Goal: Task Accomplishment & Management: Manage account settings

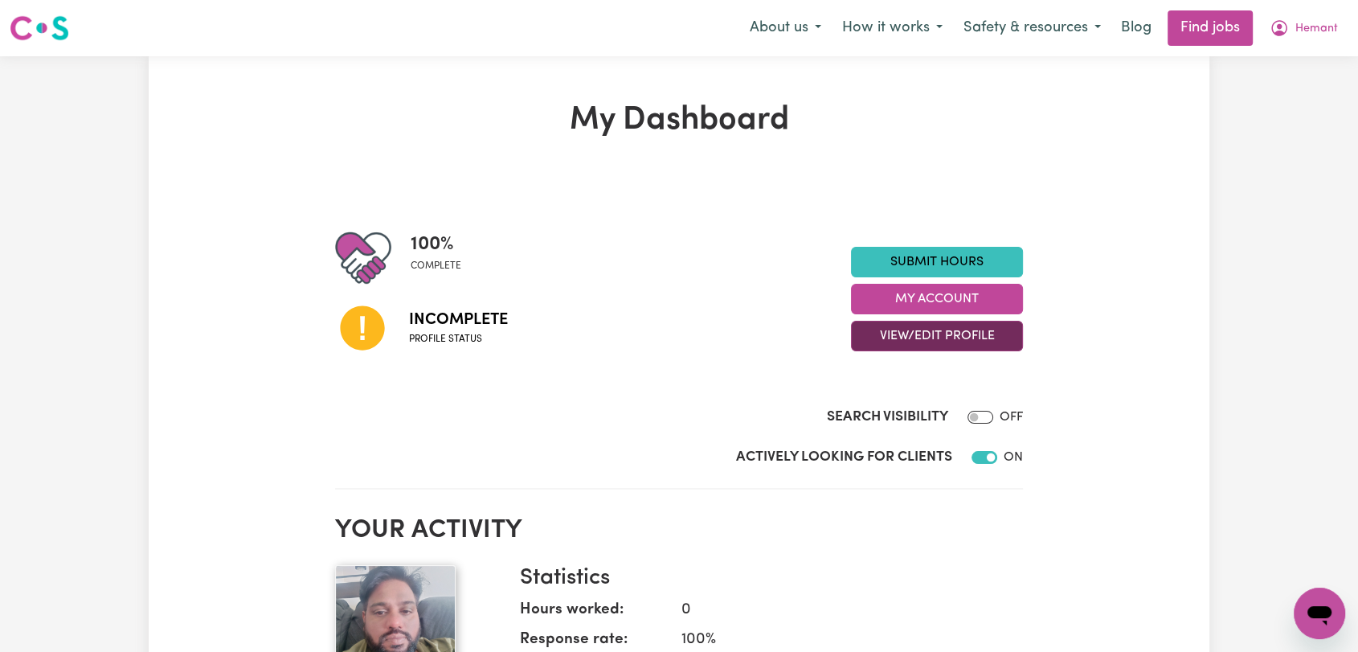
click at [975, 335] on button "View/Edit Profile" at bounding box center [937, 336] width 172 height 31
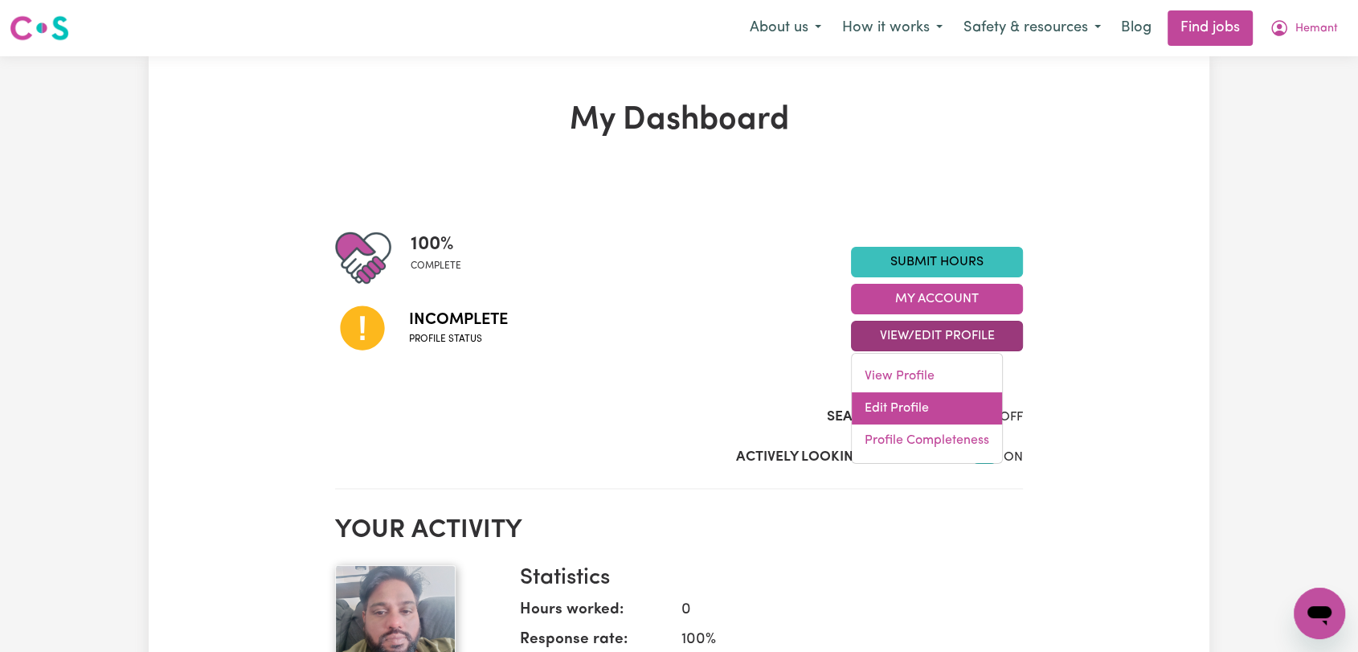
click at [950, 420] on link "Edit Profile" at bounding box center [927, 408] width 150 height 32
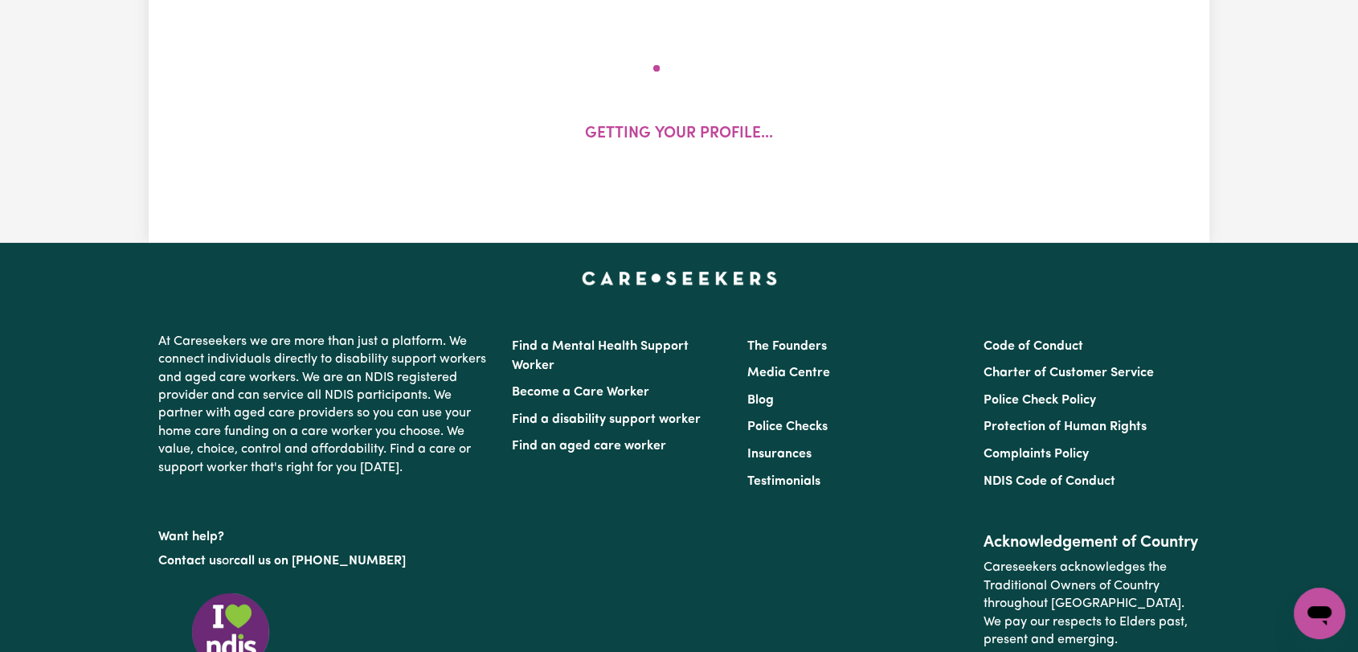
select select "male"
select select "Australian Citizen"
select select "Studying a healthcare related degree or qualification"
select select "42"
select select "75"
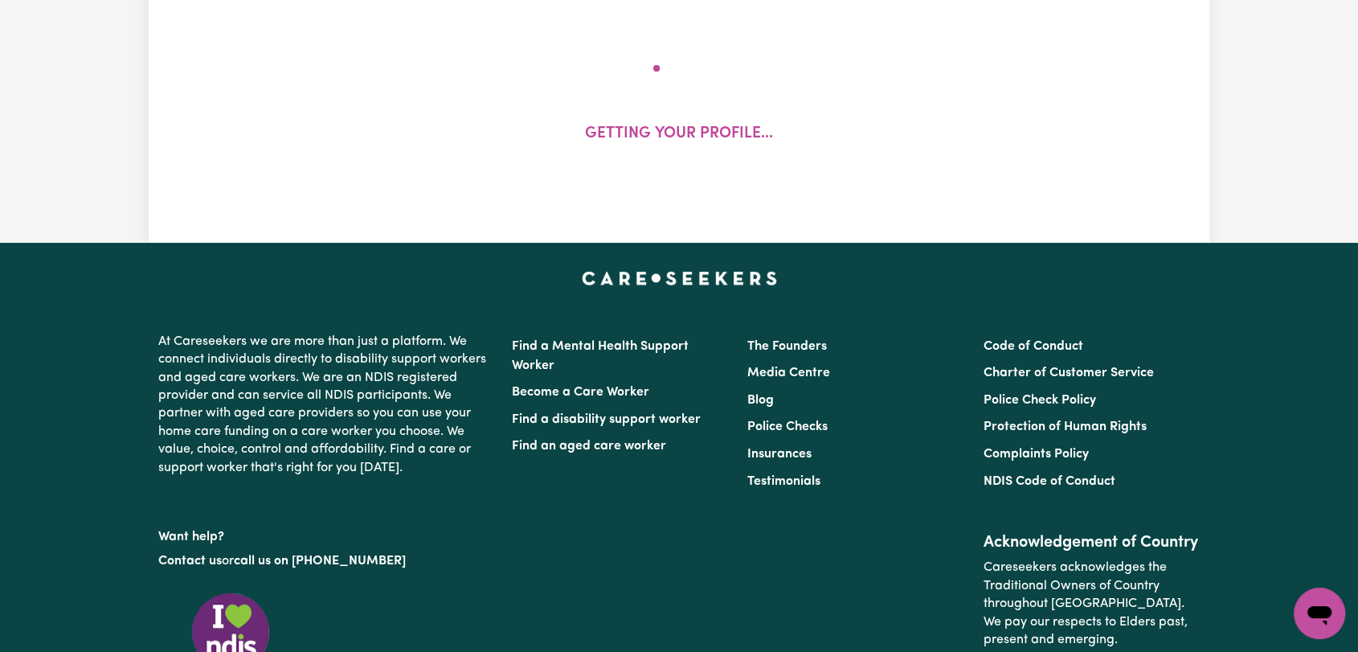
select select "85"
select select "120"
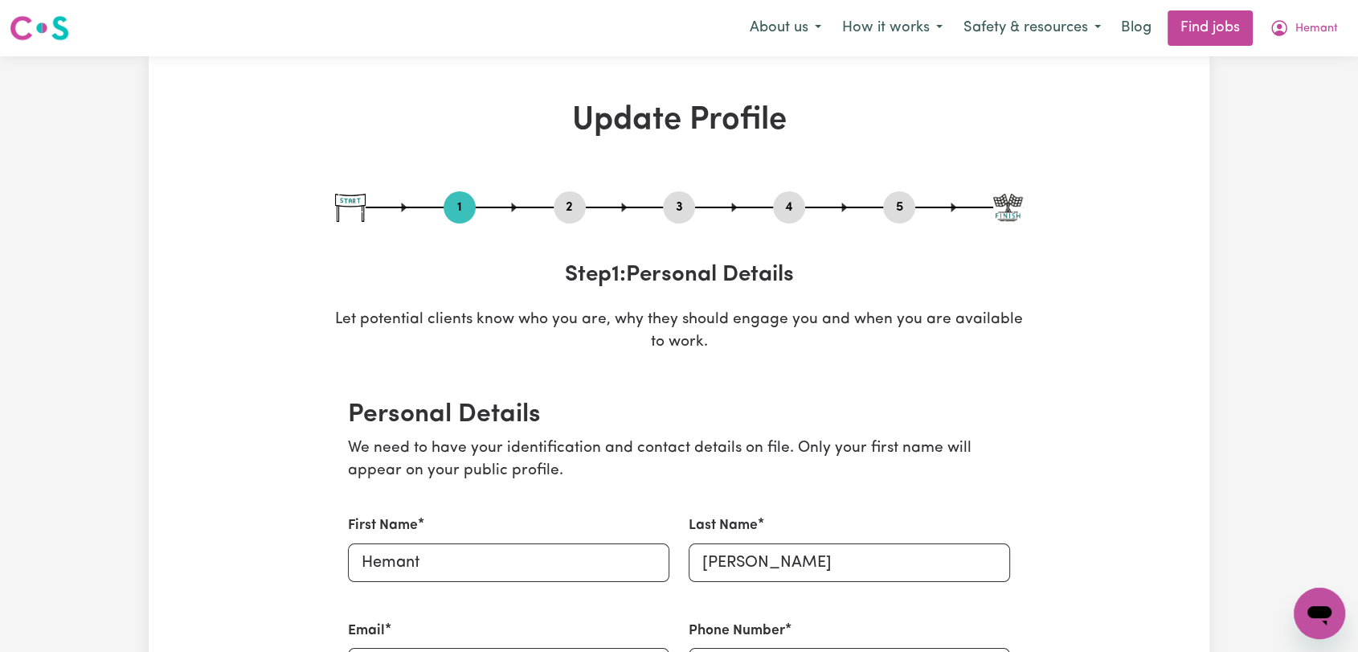
click at [572, 201] on button "2" at bounding box center [570, 207] width 32 height 21
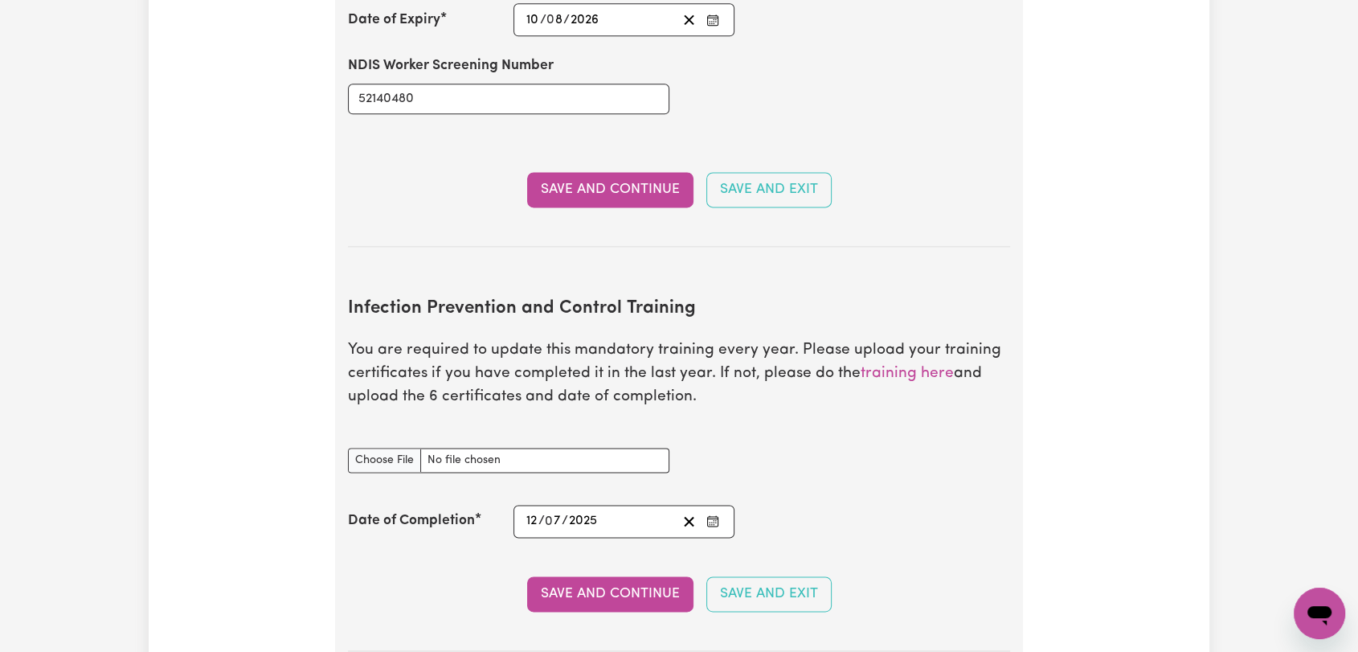
scroll to position [2321, 0]
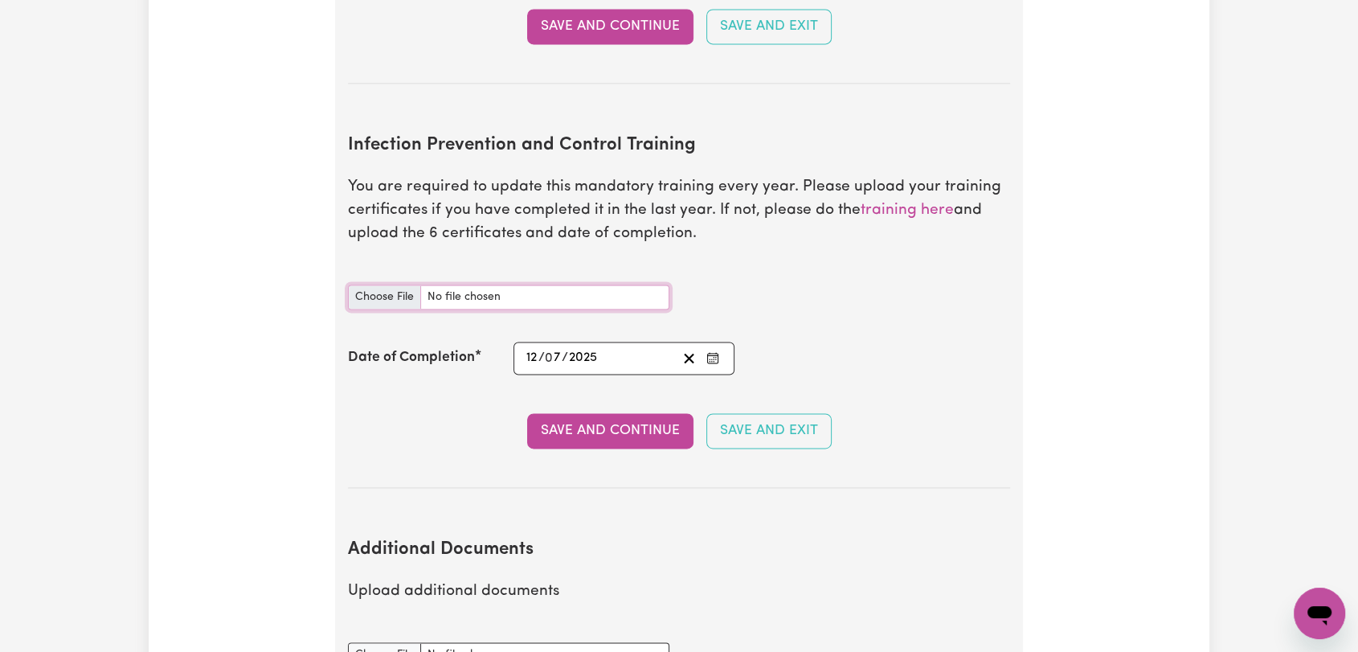
click at [381, 284] on input "Infection Prevention and Control Training document" at bounding box center [508, 296] width 321 height 25
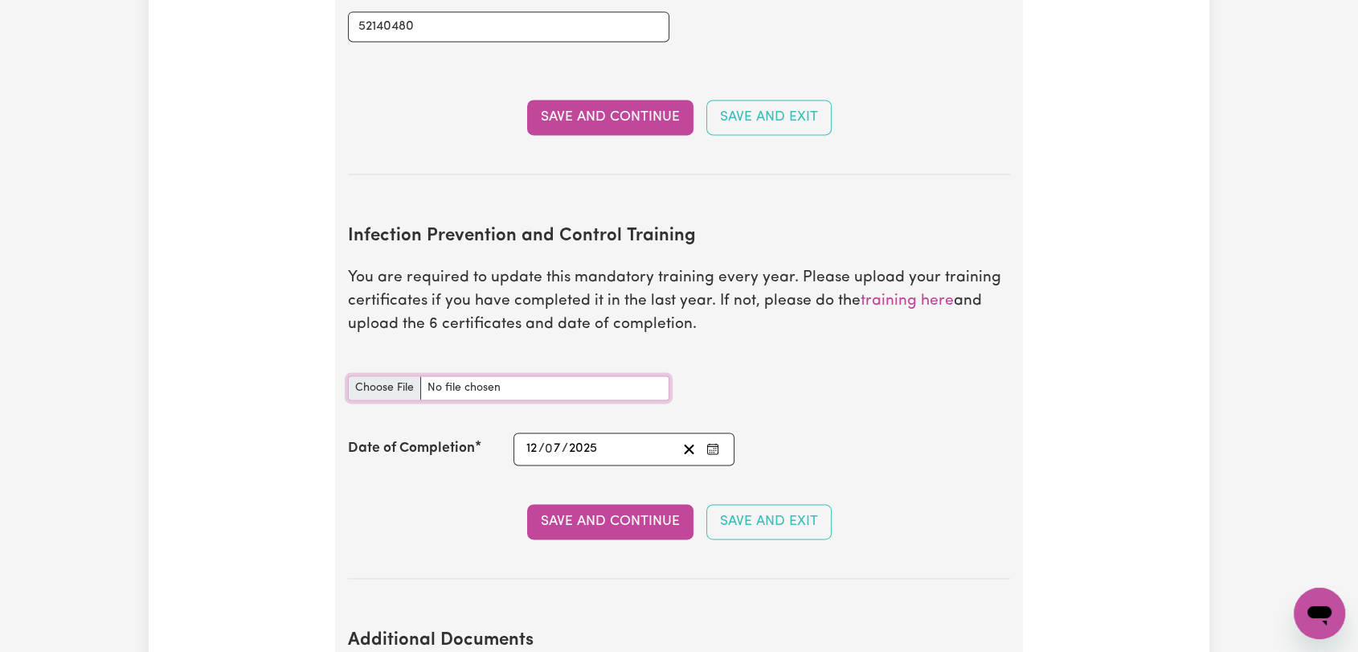
type input "C:\fakepath\Hemant Bhatiya - IPC - CHAIN OF INFECTION - 13JUL25.jpg"
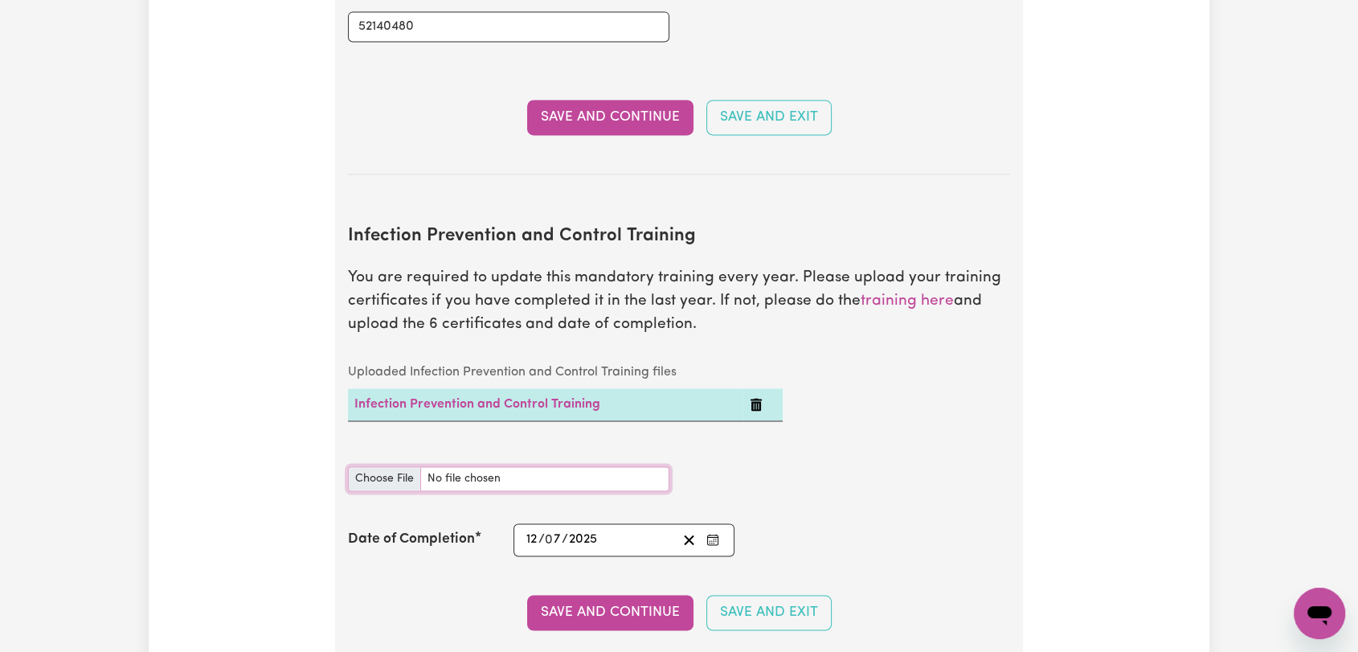
click at [381, 466] on input "Infection Prevention and Control Training document" at bounding box center [508, 478] width 321 height 25
type input "C:\fakepath\Hemant Bhatiya - IPC - CLEANING - 13JUL25.jpg"
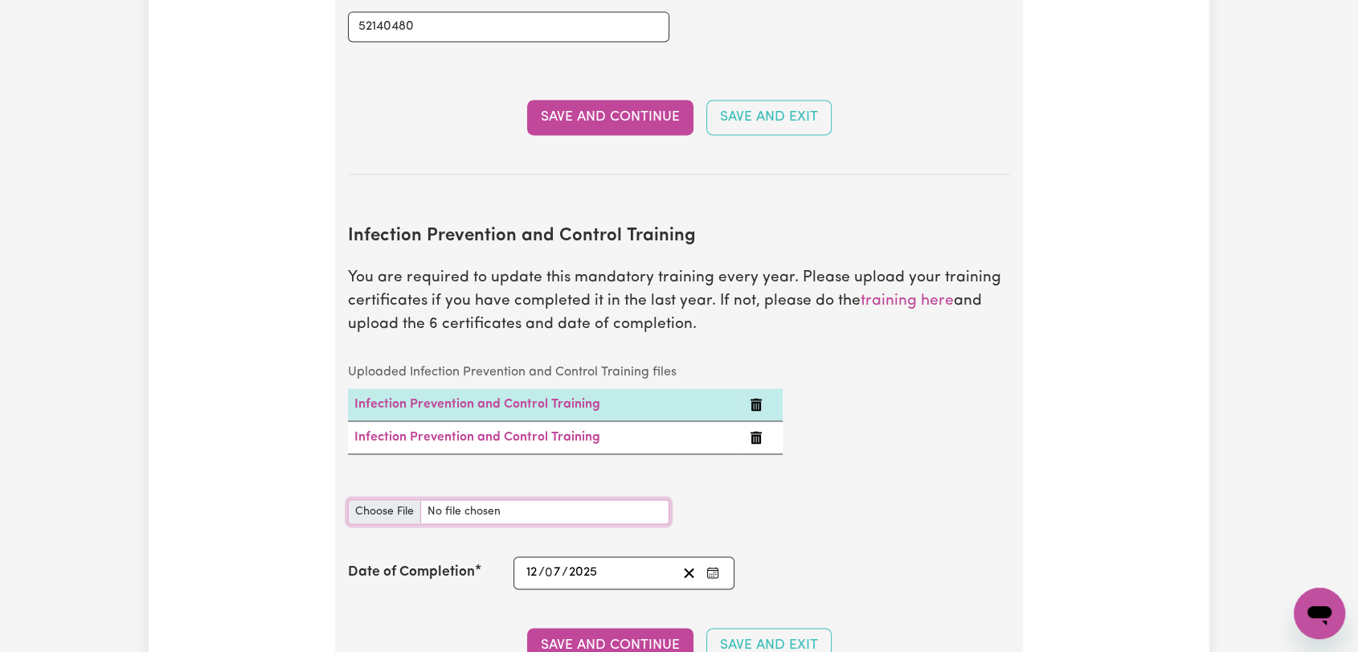
click at [367, 499] on input "Infection Prevention and Control Training document" at bounding box center [508, 511] width 321 height 25
type input "C:\fakepath\Hemant Bhatiya - IPC - HAND HYGIENE - 13JUL25.jpg"
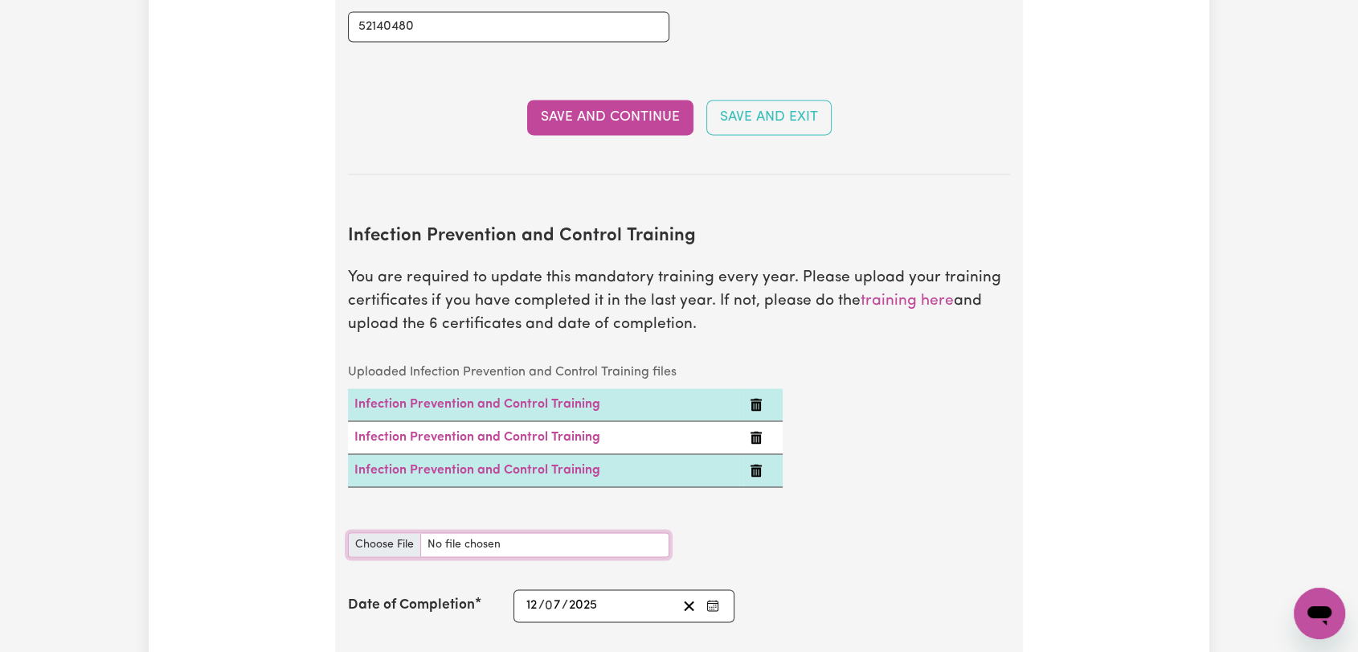
click at [378, 532] on input "Infection Prevention and Control Training document" at bounding box center [508, 544] width 321 height 25
type input "C:\fakepath\Hemant Bhatiya - IPC - OUTBREAKS - 13JUL25.jpg"
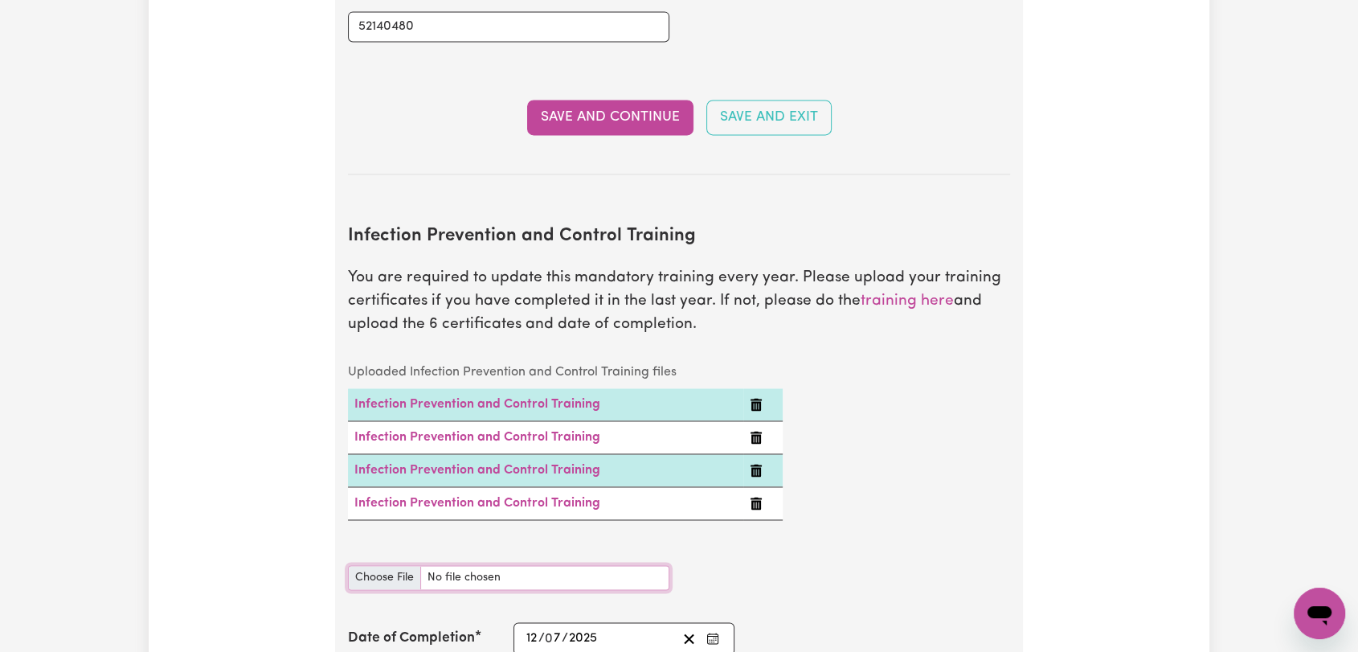
click at [373, 565] on input "Infection Prevention and Control Training document" at bounding box center [508, 577] width 321 height 25
type input "C:\fakepath\Hemant Bhatiya - IPC - PPE - 13JUL25.jpg"
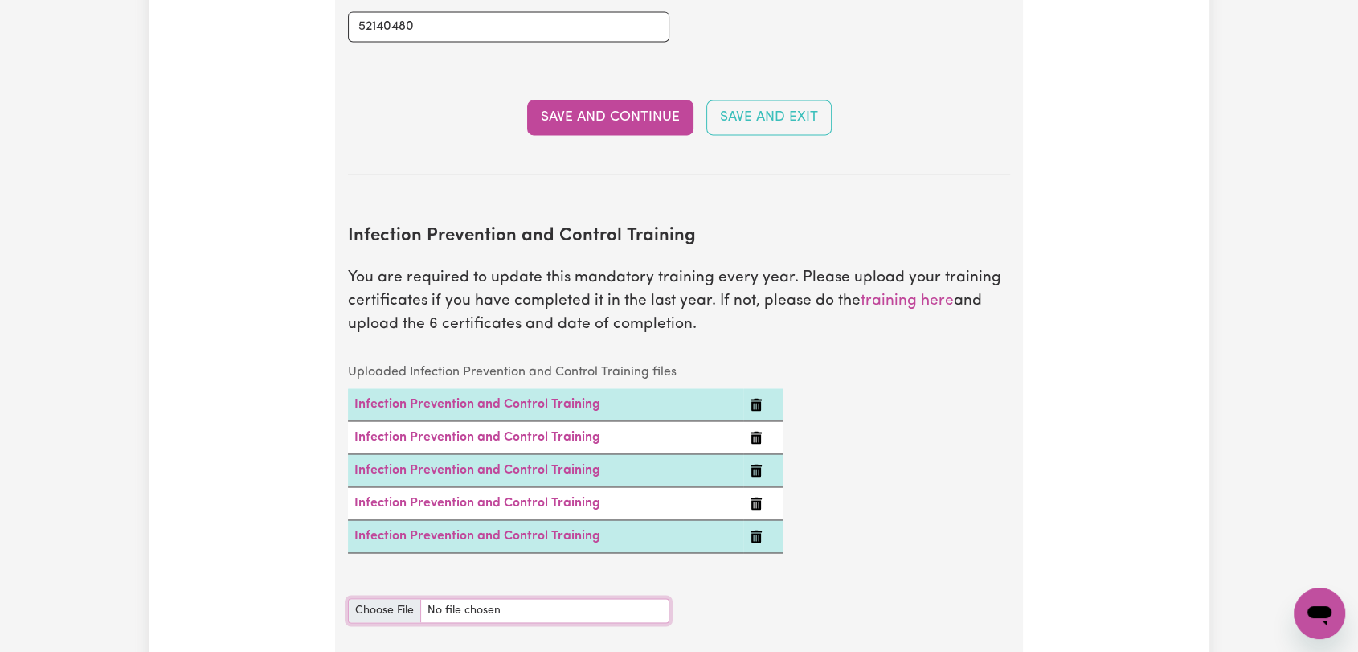
click at [369, 598] on input "Infection Prevention and Control Training document" at bounding box center [508, 610] width 321 height 25
type input "C:\fakepath\Hemant Bhatiya - IPC - WASTE MANAGEMENT - 13JUL25.jpg"
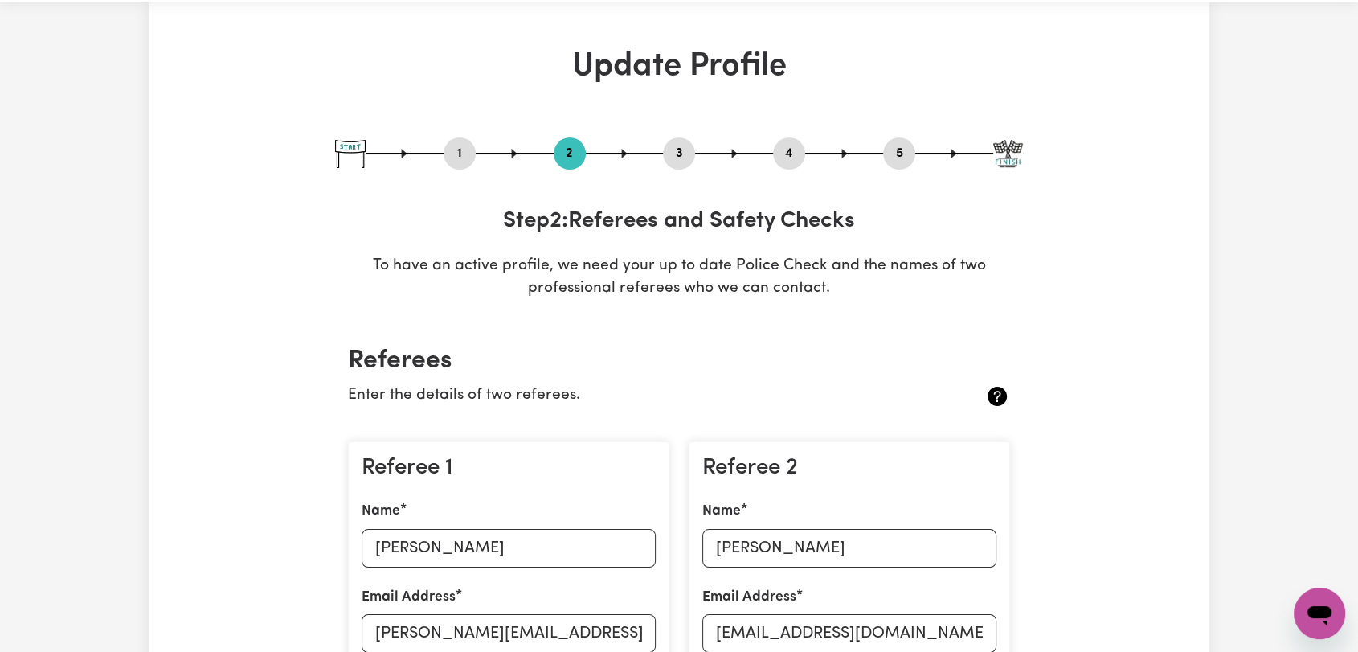
scroll to position [0, 0]
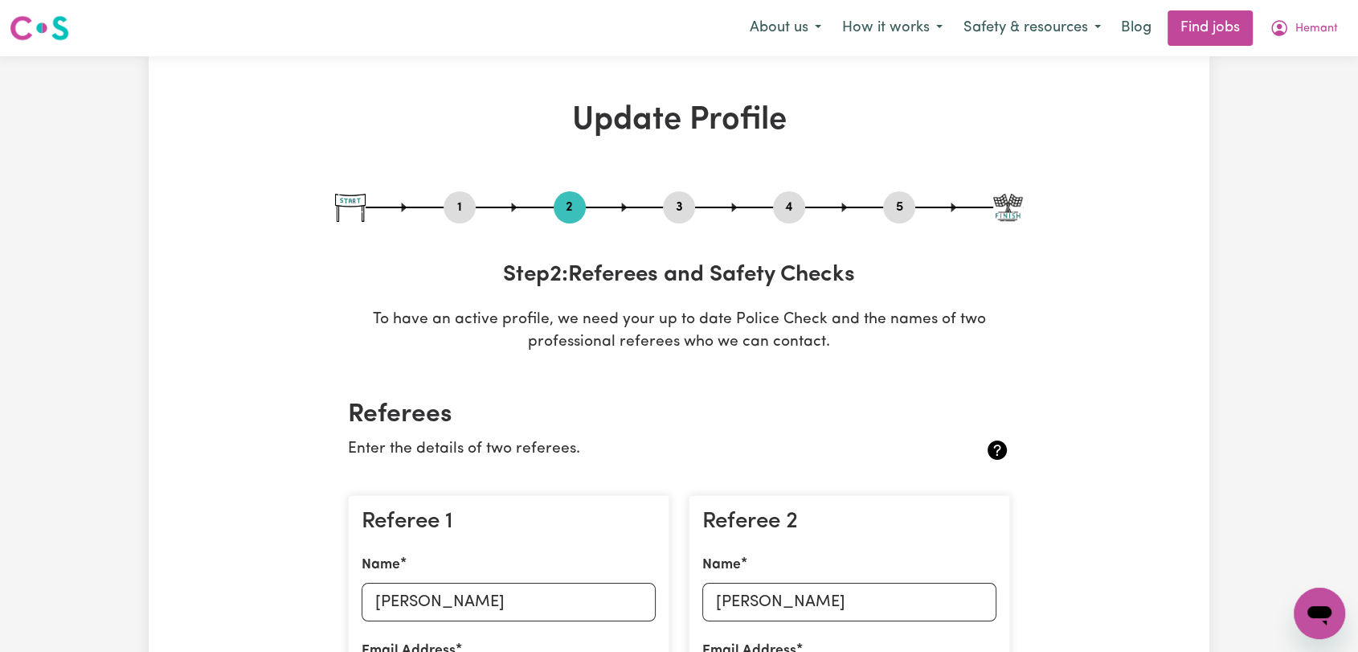
click at [681, 195] on div "3" at bounding box center [679, 207] width 32 height 32
click at [675, 207] on button "3" at bounding box center [679, 207] width 32 height 21
select select "2020"
select select "Certificate III (Individual Support)"
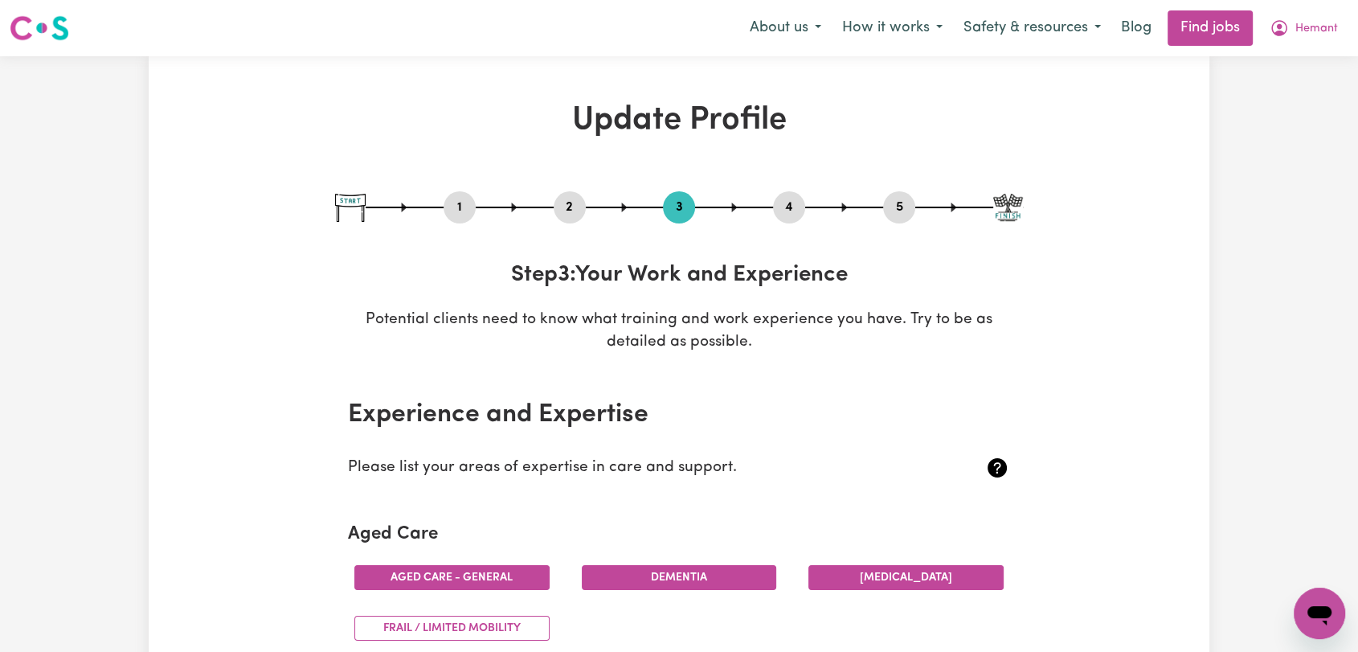
click at [785, 214] on button "4" at bounding box center [789, 207] width 32 height 21
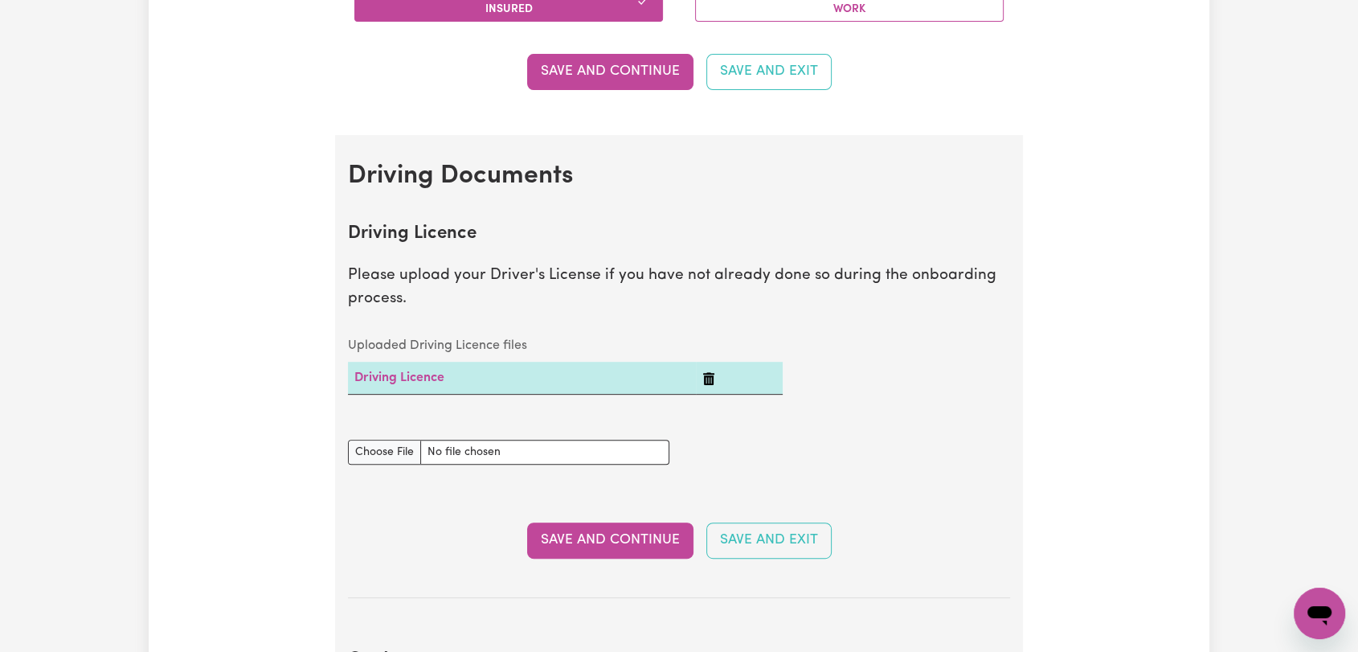
scroll to position [982, 0]
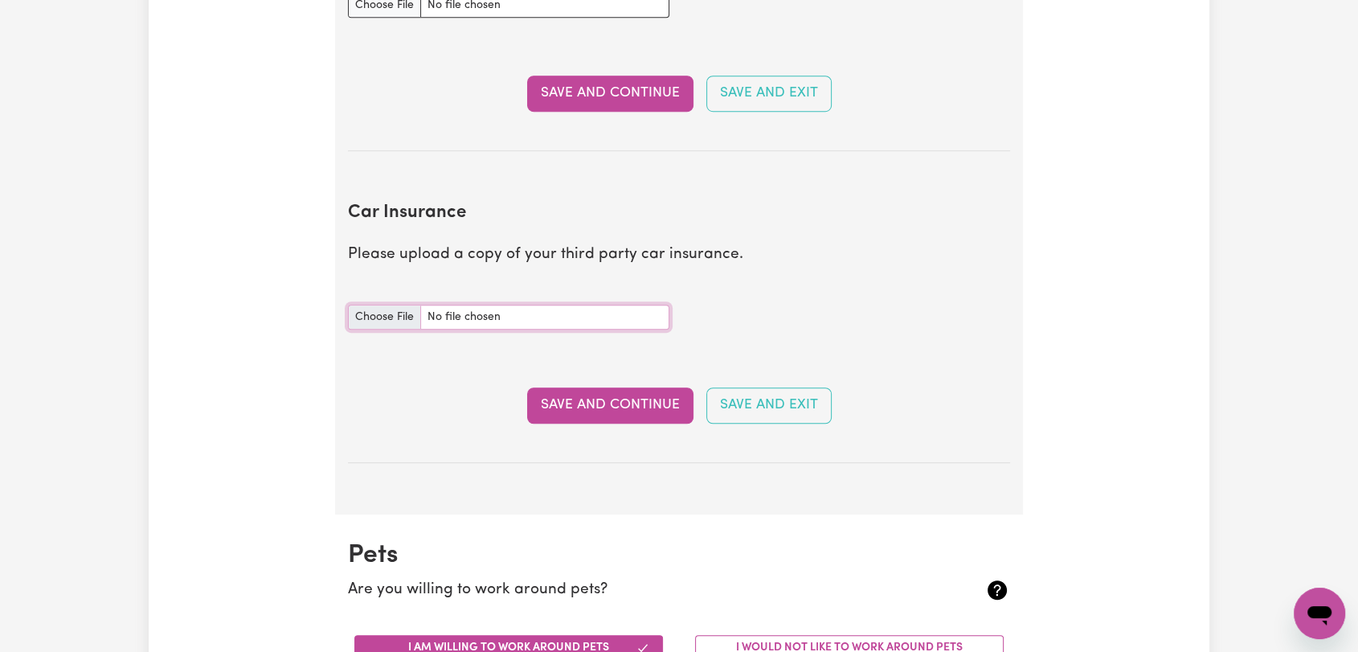
click at [354, 310] on input "Car Insurance document" at bounding box center [508, 317] width 321 height 25
type input "C:\fakepath\Hemant Bhatiya - Car Registration Vic Roads.pdf"
click at [615, 407] on button "Save and Continue" at bounding box center [610, 404] width 166 height 35
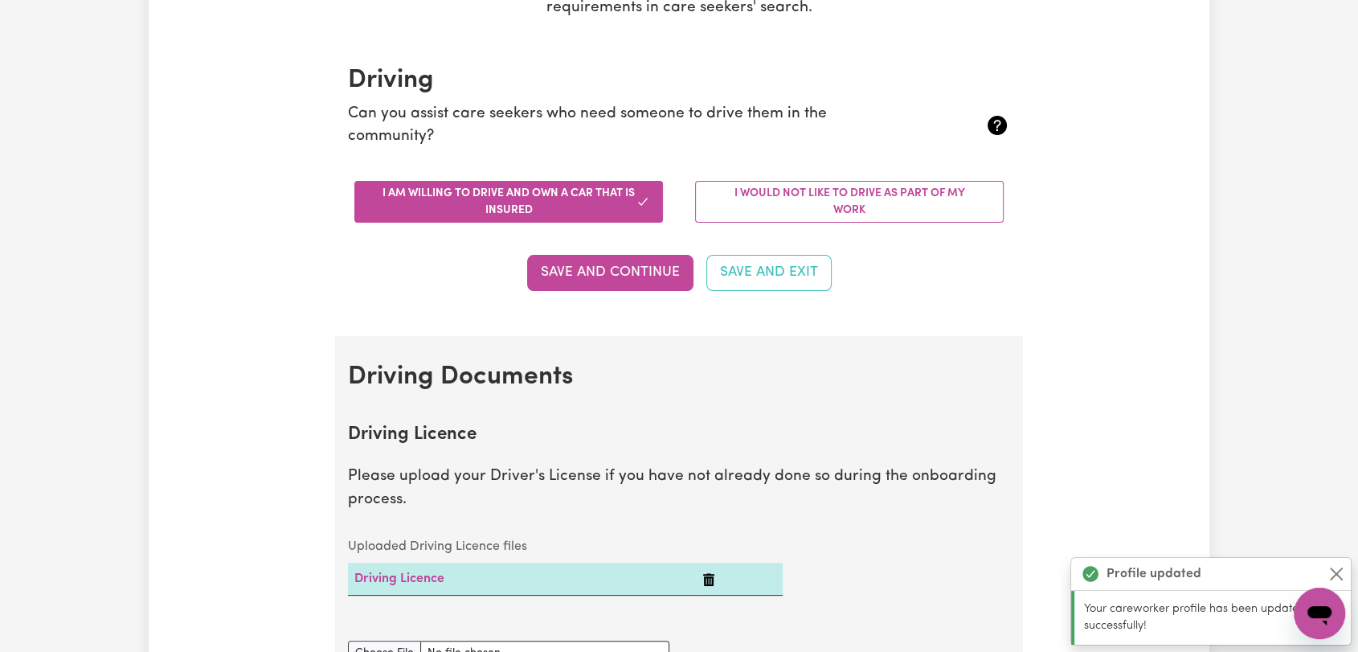
scroll to position [0, 0]
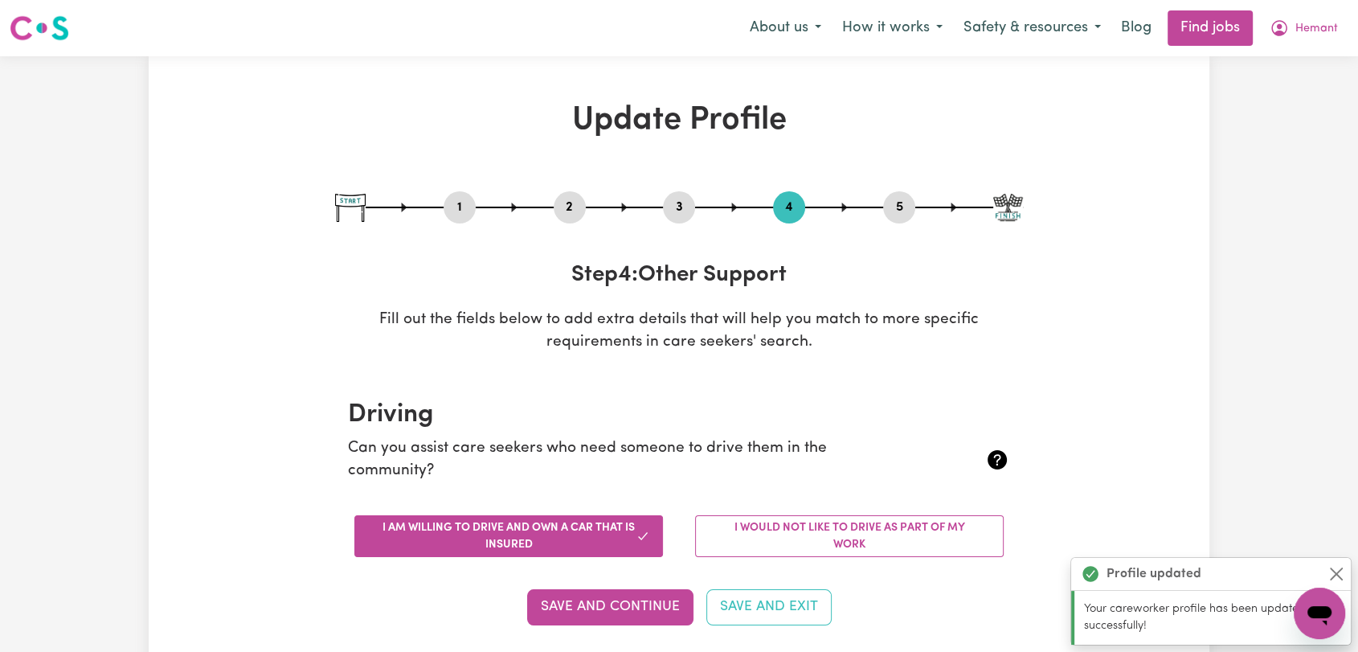
click at [894, 212] on button "5" at bounding box center [899, 207] width 32 height 21
select select "I am providing services privately on my own"
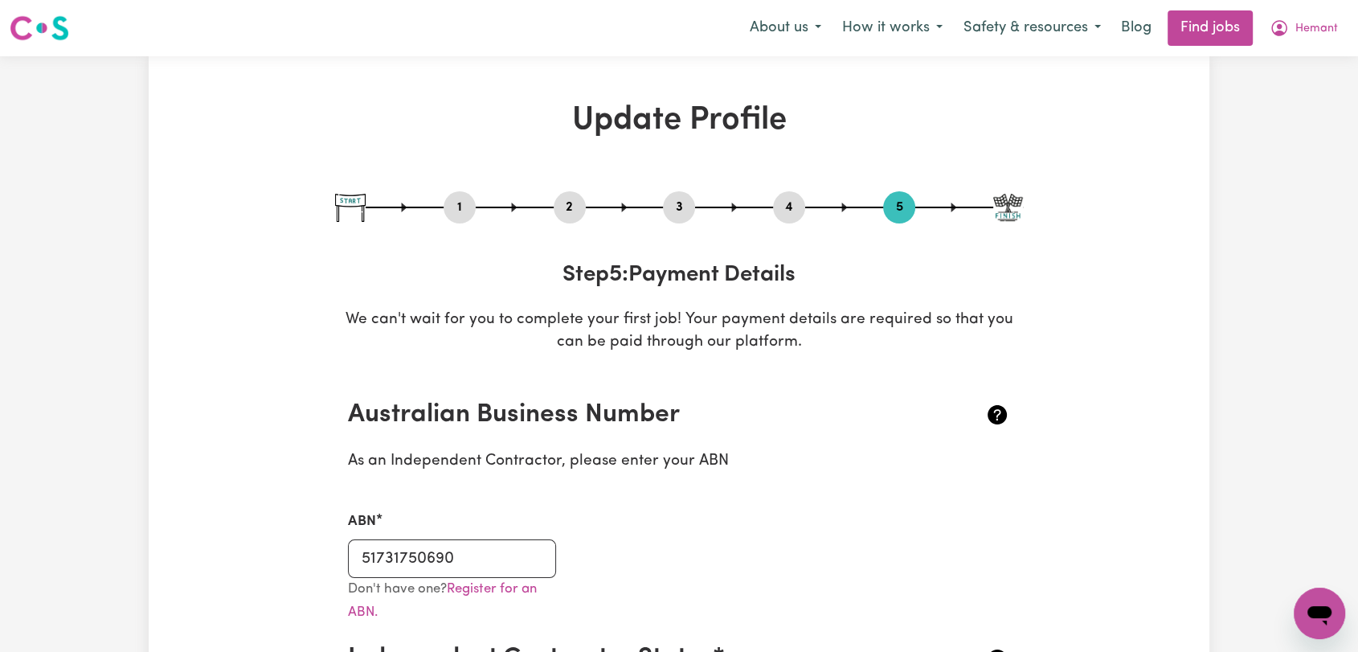
click at [463, 204] on button "1" at bounding box center [460, 207] width 32 height 21
select select "male"
select select "Australian Citizen"
select select "Studying a healthcare related degree or qualification"
select select "42"
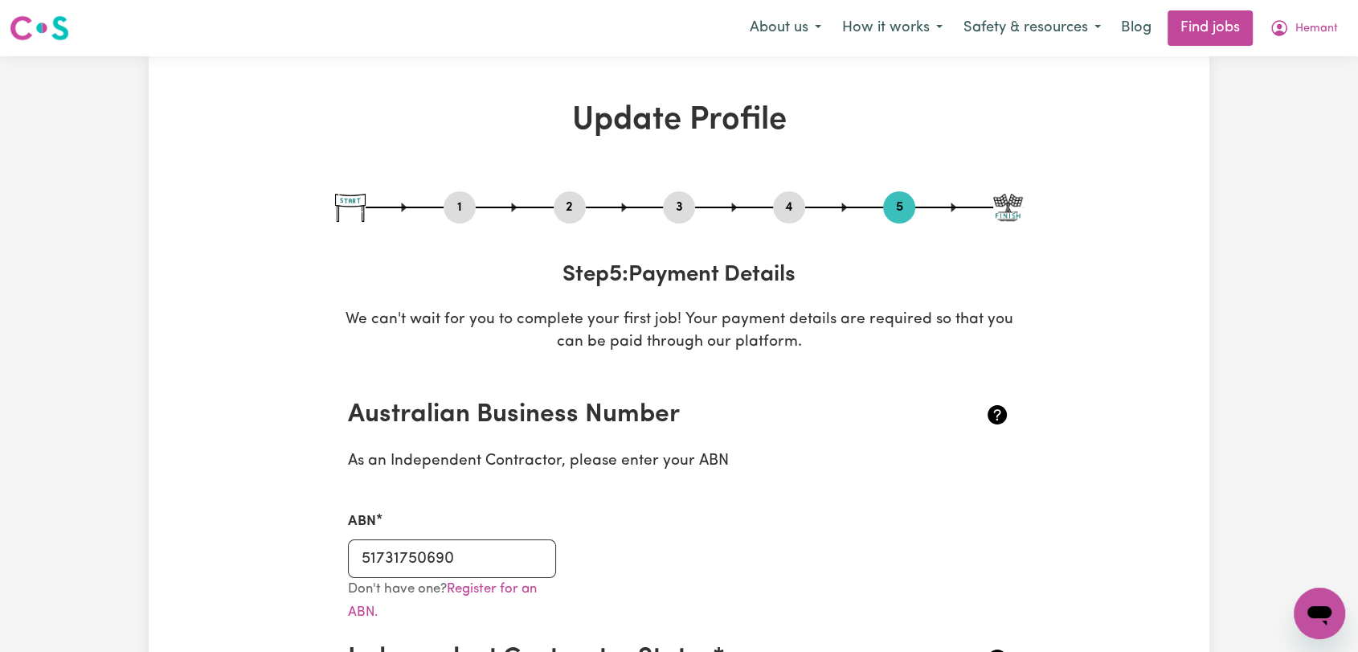
select select "75"
select select "85"
select select "120"
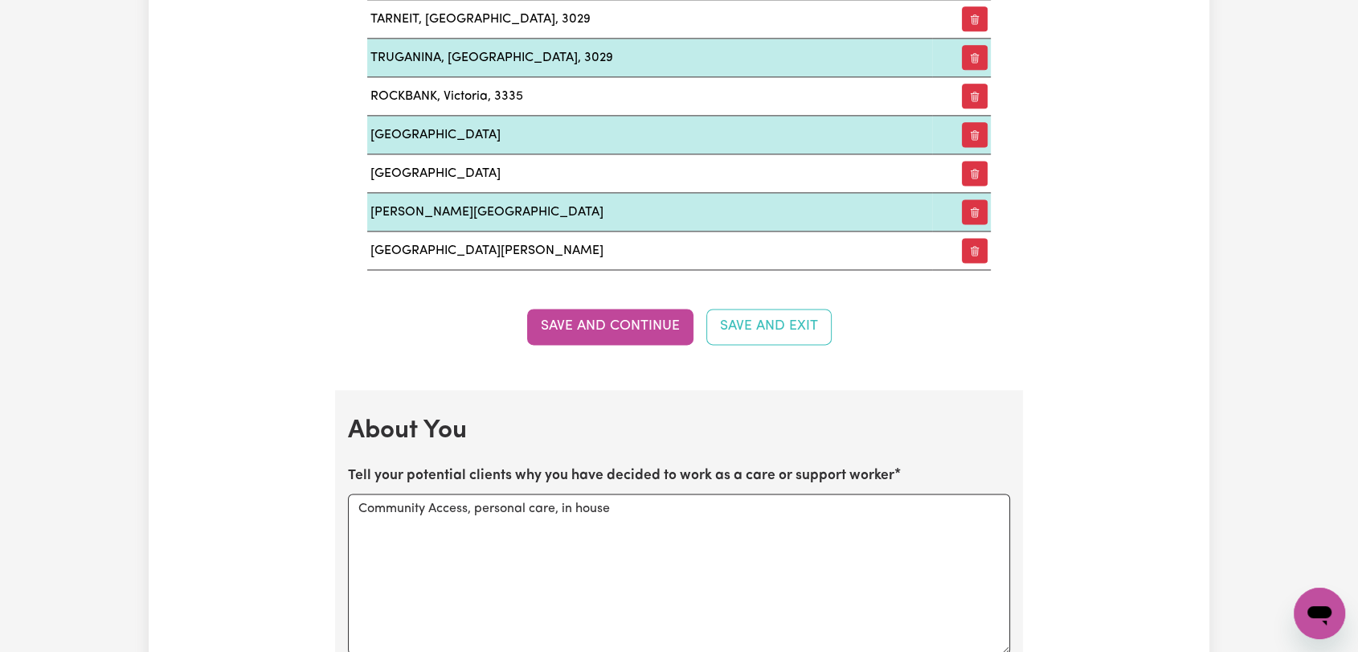
scroll to position [2321, 0]
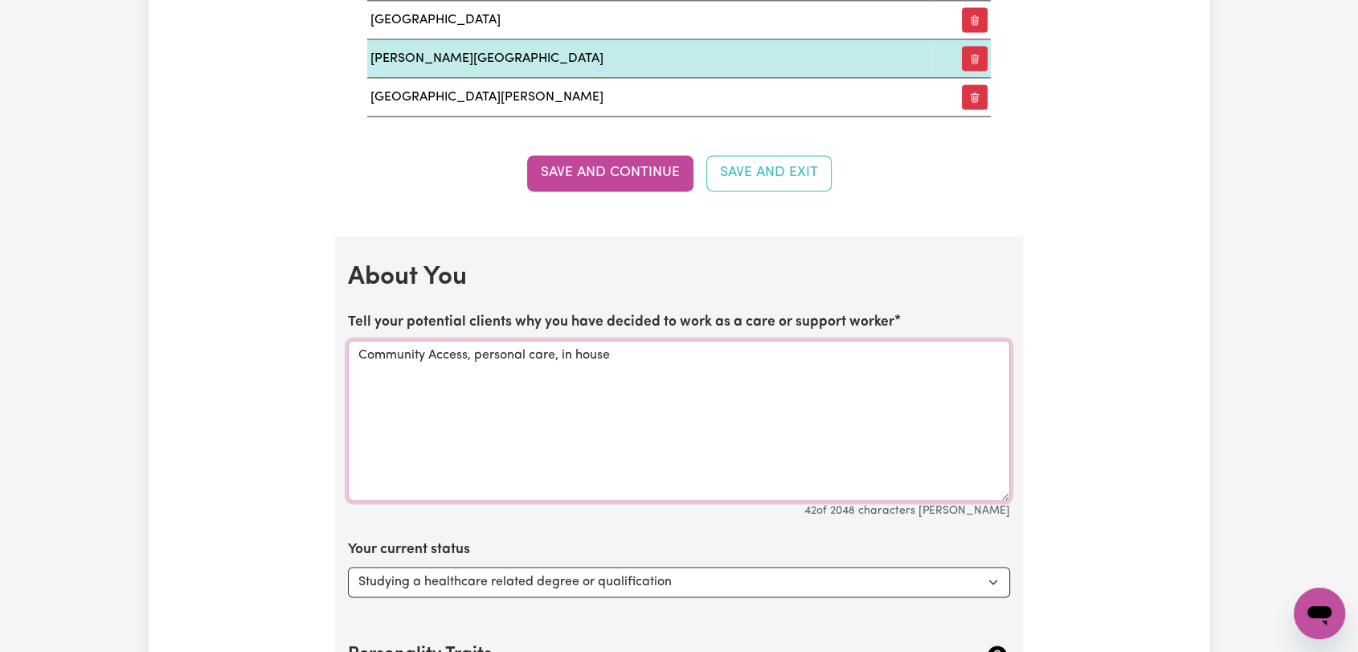
click at [412, 357] on textarea "Community Access, personal care, in house" at bounding box center [679, 420] width 662 height 161
click at [412, 356] on textarea "Community Access, personal care, in house" at bounding box center [679, 420] width 662 height 161
click at [413, 356] on textarea "Community Access, personal care, in house" at bounding box center [679, 420] width 662 height 161
paste textarea "Organized, focused, and motivated"
click at [398, 351] on textarea "I am Organized, focused, and motivated" at bounding box center [679, 420] width 662 height 161
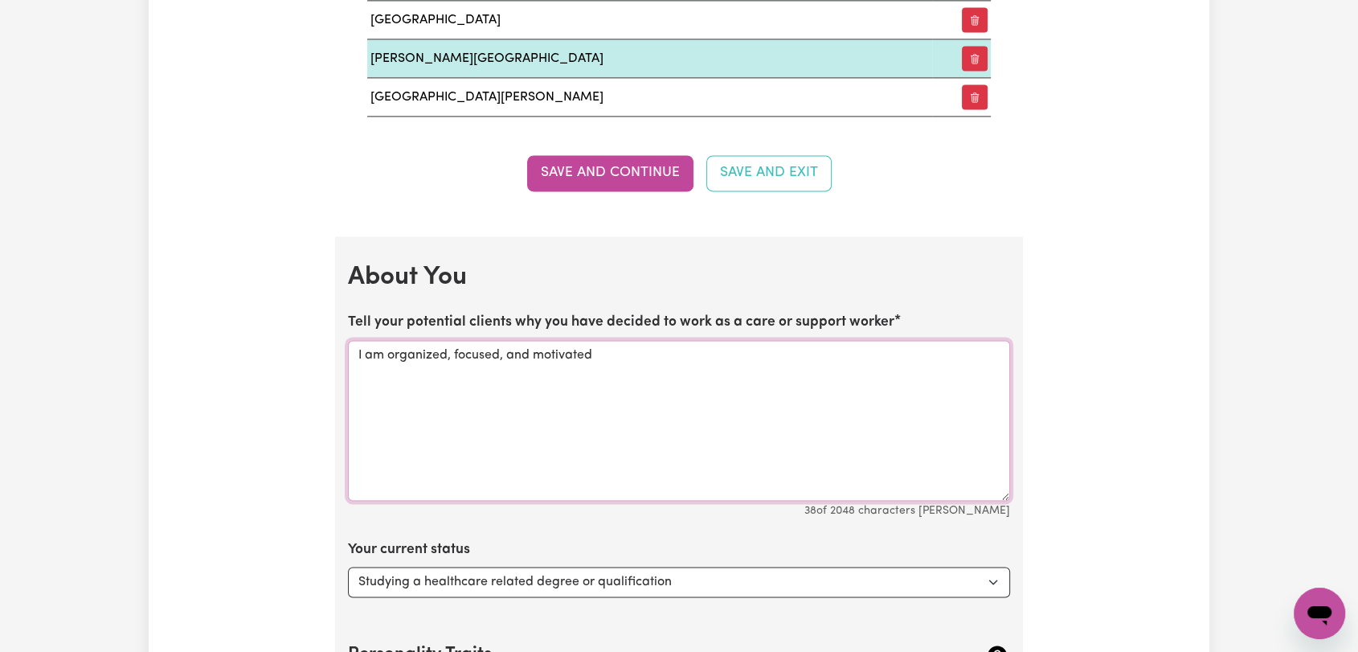
click at [597, 350] on textarea "I am organized, focused, and motivated" at bounding box center [679, 420] width 662 height 161
click at [422, 372] on textarea "I am an organized, focused, and motivated support worker. I want to make a diff…" at bounding box center [679, 420] width 662 height 161
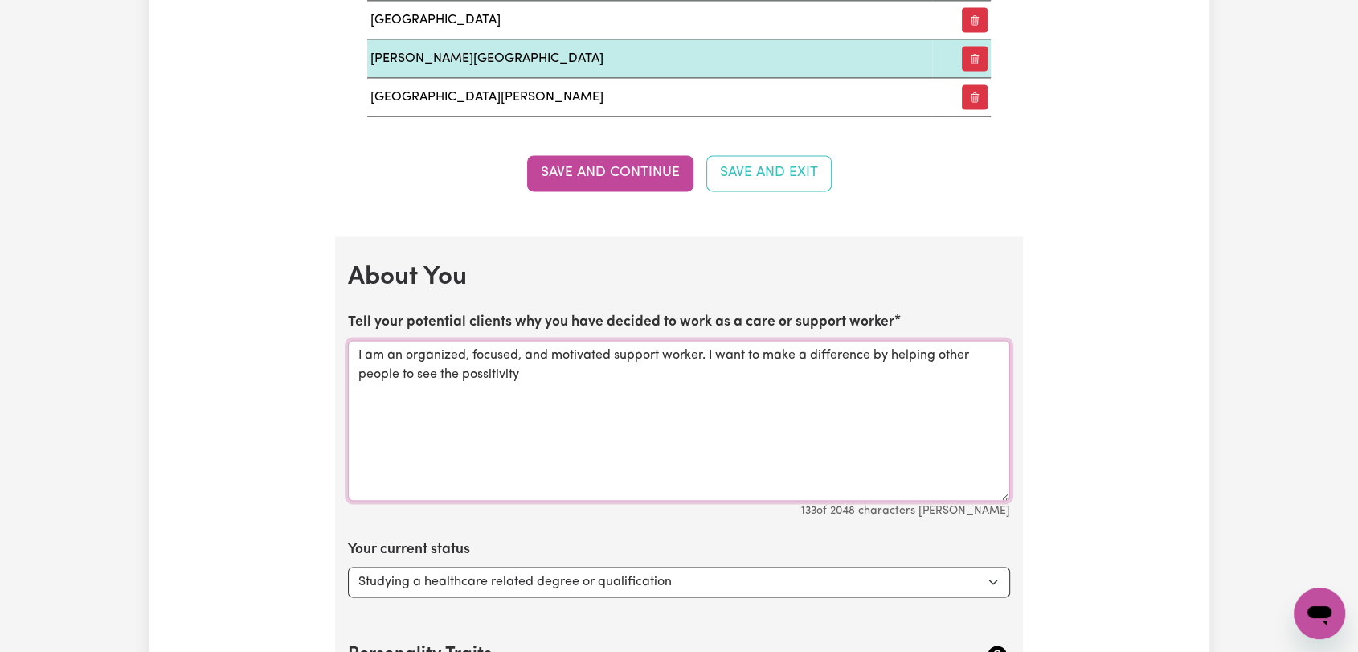
click at [484, 369] on textarea "I am an organized, focused, and motivated support worker. I want to make a diff…" at bounding box center [679, 420] width 662 height 161
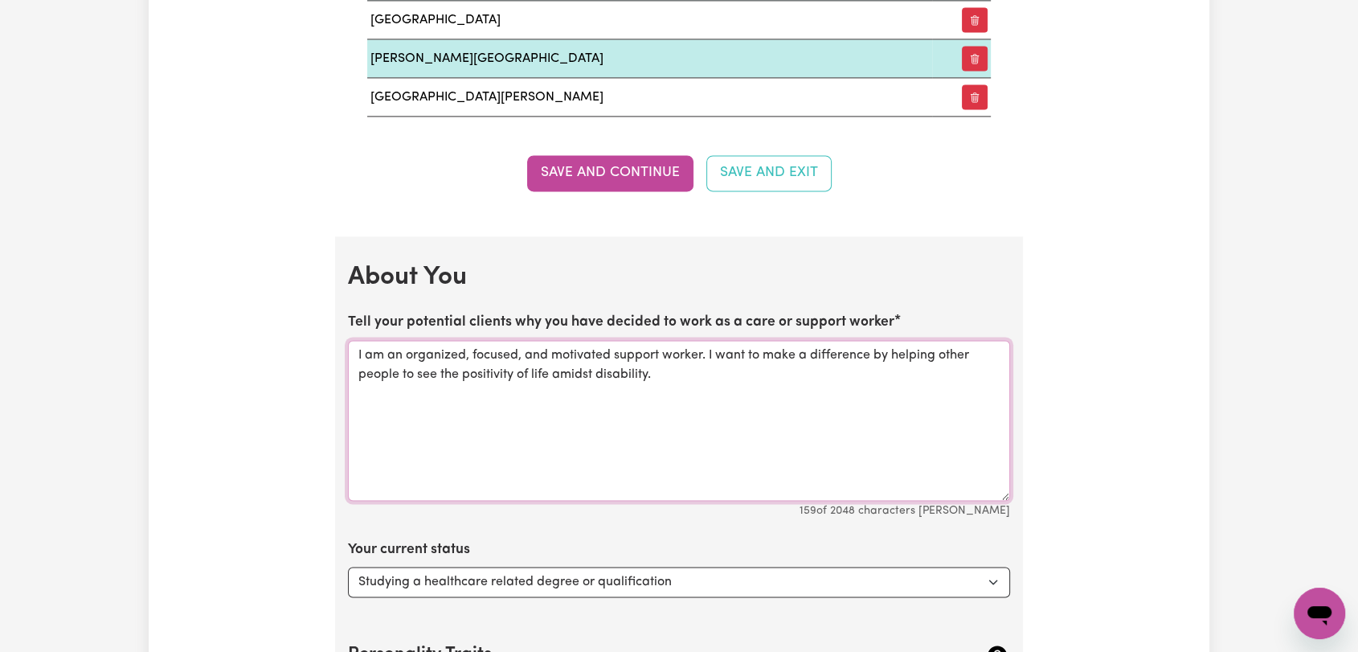
drag, startPoint x: 648, startPoint y: 366, endPoint x: 593, endPoint y: 378, distance: 56.7
click at [596, 374] on textarea "I am an organized, focused, and motivated support worker. I want to make a diff…" at bounding box center [679, 420] width 662 height 161
click at [742, 364] on textarea "I am an organized, focused, and motivated support worker. I want to make a diff…" at bounding box center [679, 420] width 662 height 161
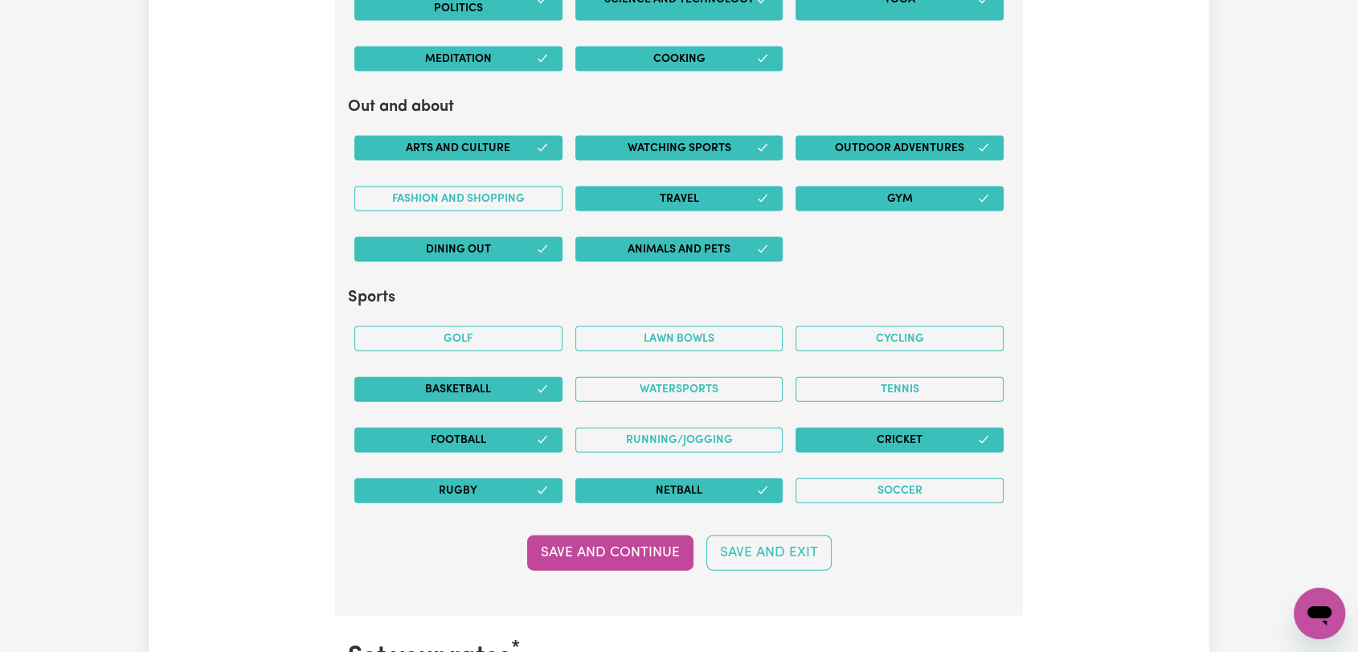
scroll to position [3571, 0]
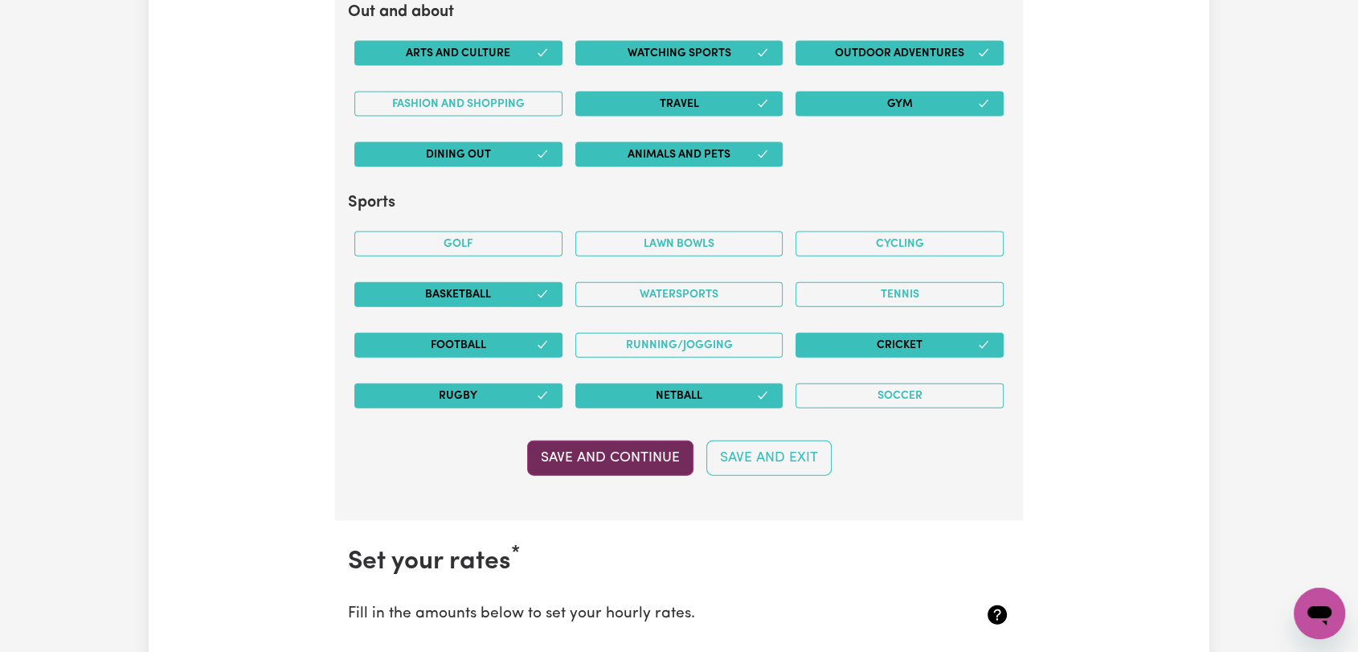
type textarea "I am an organized, focused, and motivated support worker. I want to make a diff…"
click at [579, 445] on button "Save and Continue" at bounding box center [610, 457] width 166 height 35
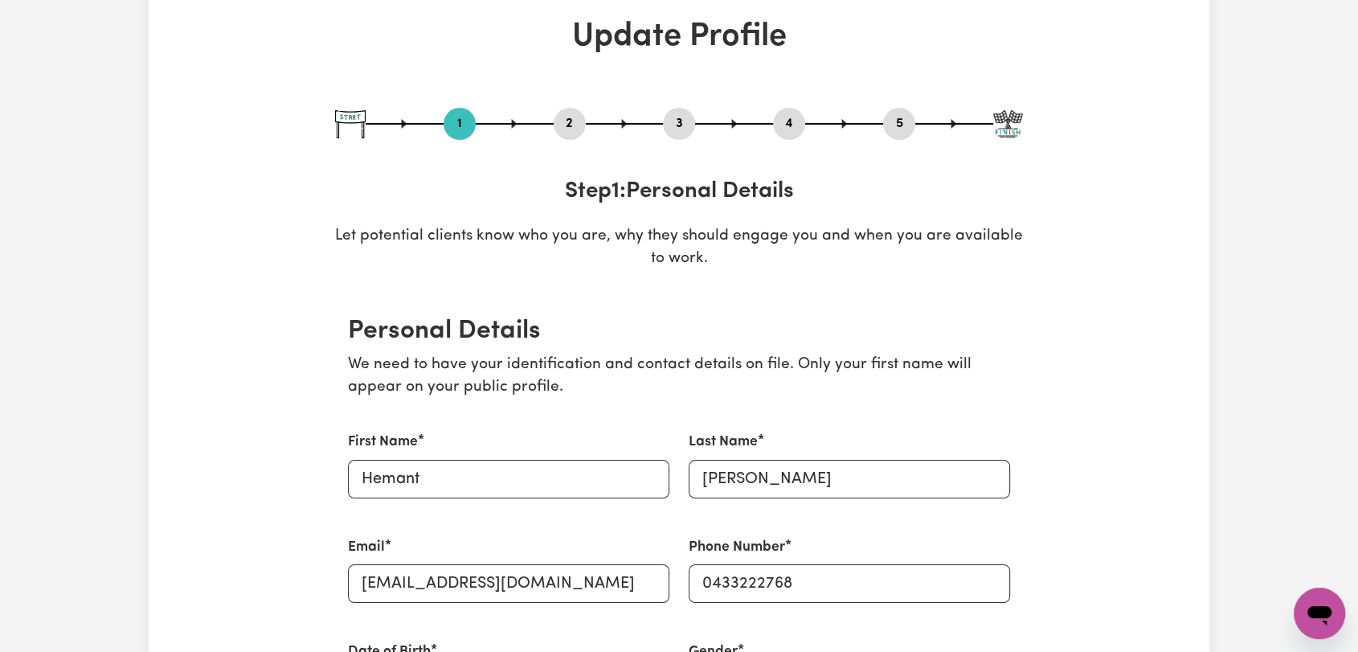
scroll to position [0, 0]
